Goal: Contribute content

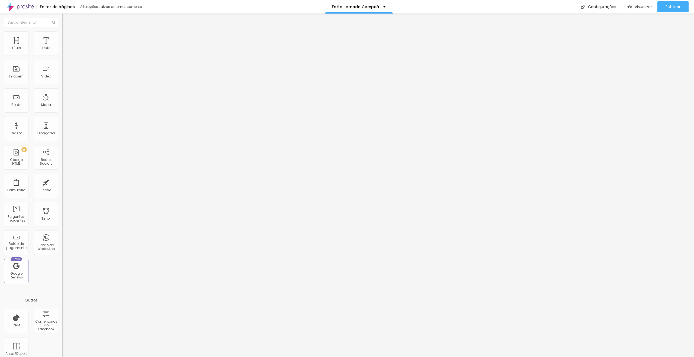
click at [62, 110] on input "[URL][DOMAIN_NAME]" at bounding box center [94, 108] width 65 height 5
paste input "[DOMAIN_NAME][URL][DOMAIN_NAME]"
type input "[URL][DOMAIN_NAME][DOMAIN_NAME]"
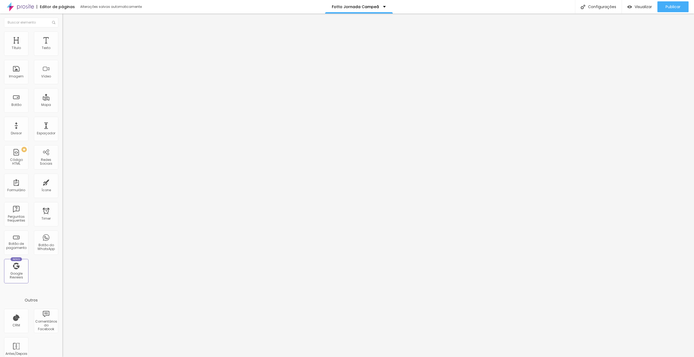
click at [62, 112] on input "[URL][DOMAIN_NAME]" at bounding box center [94, 108] width 65 height 5
paste input "[DOMAIN_NAME][URL][DOMAIN_NAME]"
type input "[URL][DOMAIN_NAME][DOMAIN_NAME]"
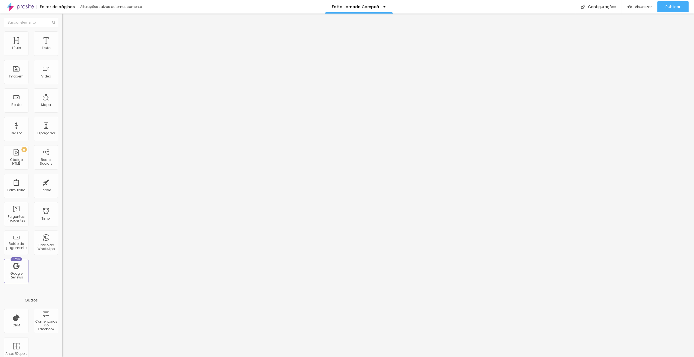
click at [62, 110] on input "[URL][DOMAIN_NAME]" at bounding box center [94, 108] width 65 height 5
paste input "[DOMAIN_NAME][URL]"
type input "[URL][DOMAIN_NAME]"
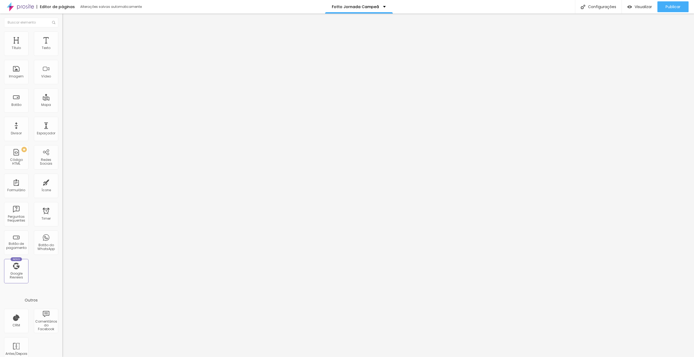
click at [62, 107] on div "URL [URL][DOMAIN_NAME]" at bounding box center [93, 109] width 62 height 13
click at [62, 112] on input "[URL][DOMAIN_NAME]" at bounding box center [94, 108] width 65 height 5
paste input "[DOMAIN_NAME][URL]"
type input "[URL][DOMAIN_NAME]"
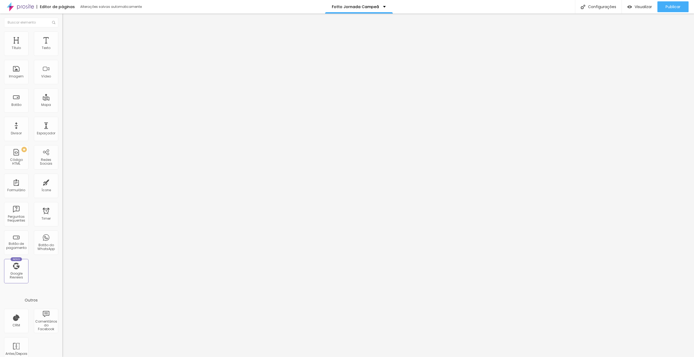
scroll to position [0, 0]
click at [635, 7] on span "Visualizar" at bounding box center [643, 7] width 17 height 4
